Goal: Use online tool/utility: Utilize a website feature to perform a specific function

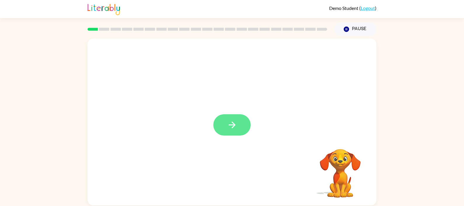
click at [232, 127] on icon "button" at bounding box center [232, 125] width 7 height 7
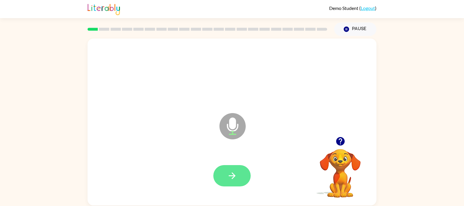
click at [235, 171] on icon "button" at bounding box center [232, 176] width 10 height 10
click at [234, 171] on icon "button" at bounding box center [232, 176] width 10 height 10
click at [233, 174] on icon "button" at bounding box center [232, 175] width 7 height 7
click at [232, 172] on icon "button" at bounding box center [232, 176] width 10 height 10
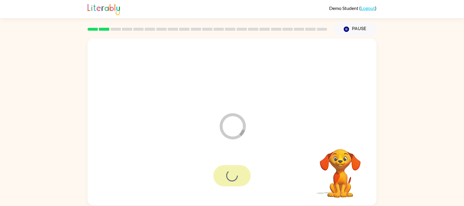
click at [340, 171] on video "Your browser must support playing .mp4 files to use Literably. Please try using…" at bounding box center [340, 169] width 58 height 58
drag, startPoint x: 340, startPoint y: 170, endPoint x: 342, endPoint y: 167, distance: 3.6
click at [341, 169] on video "Your browser must support playing .mp4 files to use Literably. Please try using…" at bounding box center [340, 169] width 58 height 58
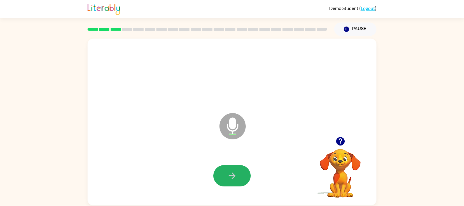
click at [238, 178] on button "button" at bounding box center [232, 175] width 37 height 21
click at [232, 173] on icon "button" at bounding box center [232, 175] width 7 height 7
click at [231, 170] on button "button" at bounding box center [232, 175] width 37 height 21
click at [340, 140] on icon "button" at bounding box center [340, 141] width 8 height 8
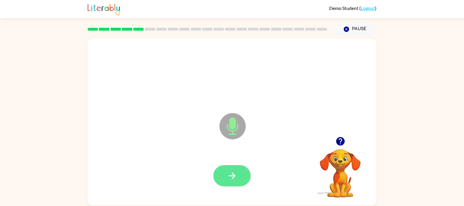
click at [238, 172] on button "button" at bounding box center [232, 175] width 37 height 21
click at [235, 179] on icon "button" at bounding box center [232, 176] width 10 height 10
click at [223, 165] on button "button" at bounding box center [232, 175] width 37 height 21
click at [228, 173] on icon "button" at bounding box center [232, 176] width 10 height 10
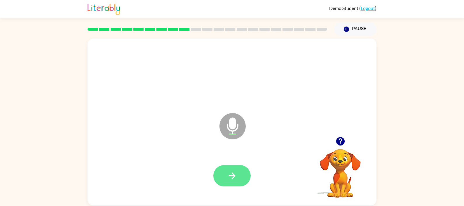
click at [237, 175] on icon "button" at bounding box center [232, 176] width 10 height 10
click at [241, 170] on button "button" at bounding box center [232, 175] width 37 height 21
click at [237, 178] on icon "button" at bounding box center [232, 176] width 10 height 10
click at [226, 173] on button "button" at bounding box center [232, 175] width 37 height 21
click at [241, 184] on button "button" at bounding box center [232, 175] width 37 height 21
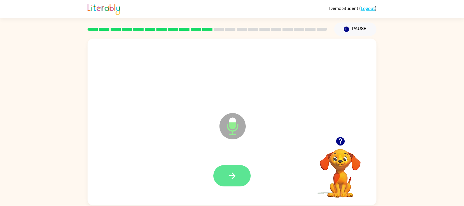
click at [239, 174] on button "button" at bounding box center [232, 175] width 37 height 21
click at [237, 171] on icon "button" at bounding box center [232, 176] width 10 height 10
click at [238, 181] on button "button" at bounding box center [232, 175] width 37 height 21
click at [240, 174] on button "button" at bounding box center [232, 175] width 37 height 21
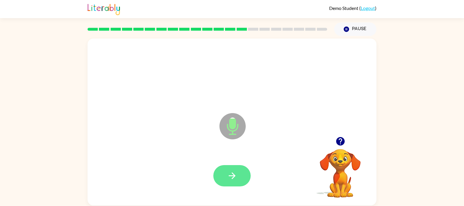
click at [241, 173] on button "button" at bounding box center [232, 175] width 37 height 21
click at [242, 173] on button "button" at bounding box center [232, 175] width 37 height 21
click at [225, 177] on button "button" at bounding box center [232, 175] width 37 height 21
click at [235, 172] on icon "button" at bounding box center [232, 176] width 10 height 10
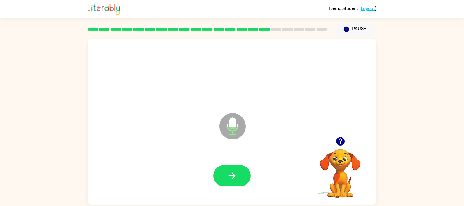
click at [235, 93] on icon at bounding box center [233, 113] width 15 height 44
drag, startPoint x: 236, startPoint y: 171, endPoint x: 263, endPoint y: 159, distance: 30.2
click at [249, 168] on div at bounding box center [232, 175] width 37 height 21
click at [246, 173] on button "button" at bounding box center [232, 175] width 37 height 21
click at [246, 172] on button "button" at bounding box center [232, 175] width 37 height 21
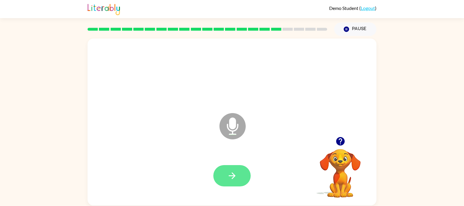
click at [245, 174] on button "button" at bounding box center [232, 175] width 37 height 21
click at [245, 175] on button "button" at bounding box center [232, 175] width 37 height 21
click at [242, 173] on button "button" at bounding box center [232, 175] width 37 height 21
click at [246, 175] on button "button" at bounding box center [232, 175] width 37 height 21
click at [245, 173] on button "button" at bounding box center [232, 175] width 37 height 21
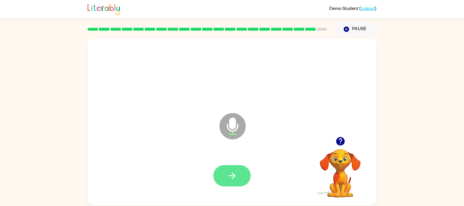
click at [240, 172] on button "button" at bounding box center [232, 175] width 37 height 21
click at [244, 169] on button "button" at bounding box center [232, 175] width 37 height 21
